Goal: Information Seeking & Learning: Compare options

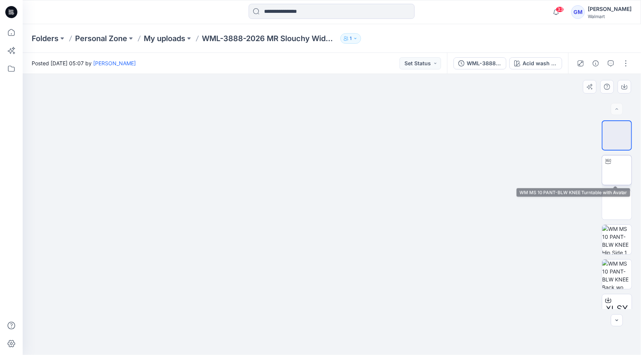
click at [617, 170] on img at bounding box center [617, 170] width 0 height 0
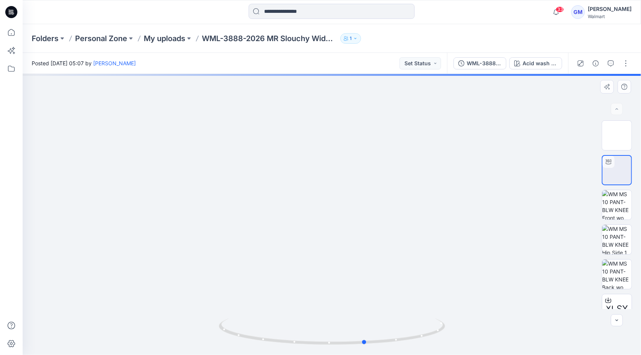
drag, startPoint x: 386, startPoint y: 341, endPoint x: 194, endPoint y: 321, distance: 193.9
click at [194, 321] on div at bounding box center [332, 214] width 619 height 281
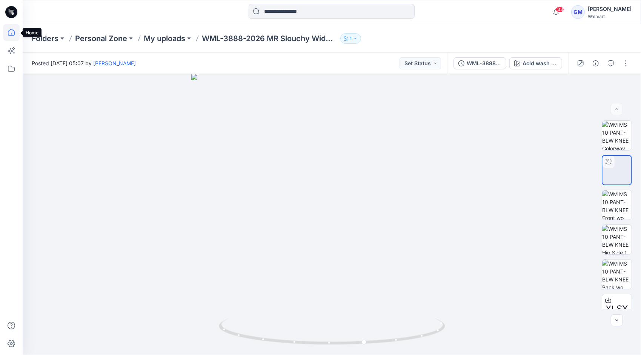
click at [6, 33] on icon at bounding box center [11, 32] width 17 height 17
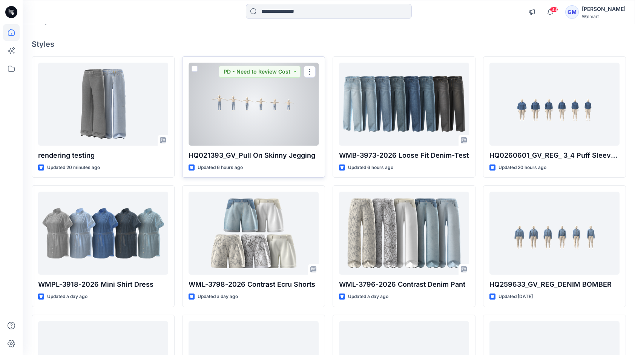
scroll to position [91, 0]
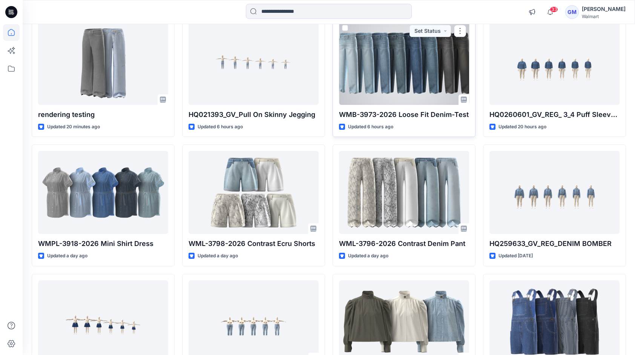
click at [400, 77] on div at bounding box center [404, 63] width 130 height 83
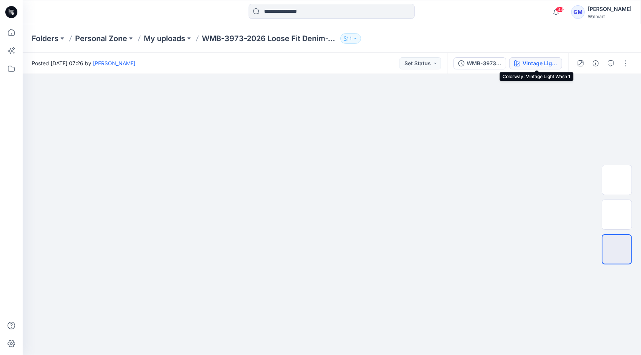
click at [533, 61] on div "Vintage Light Wash 1" at bounding box center [540, 63] width 35 height 8
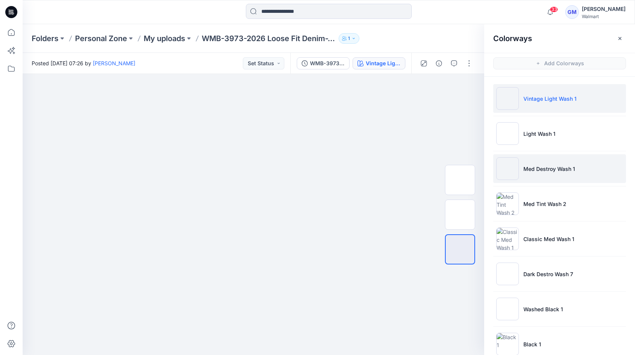
click at [541, 171] on p "Med Destroy Wash 1" at bounding box center [550, 169] width 52 height 8
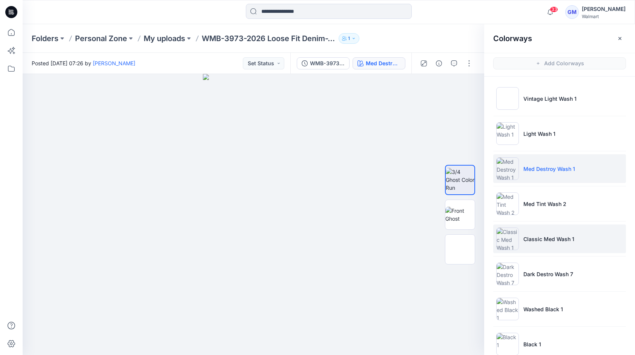
click at [549, 245] on li "Classic Med Wash 1" at bounding box center [560, 239] width 133 height 29
